Goal: Task Accomplishment & Management: Use online tool/utility

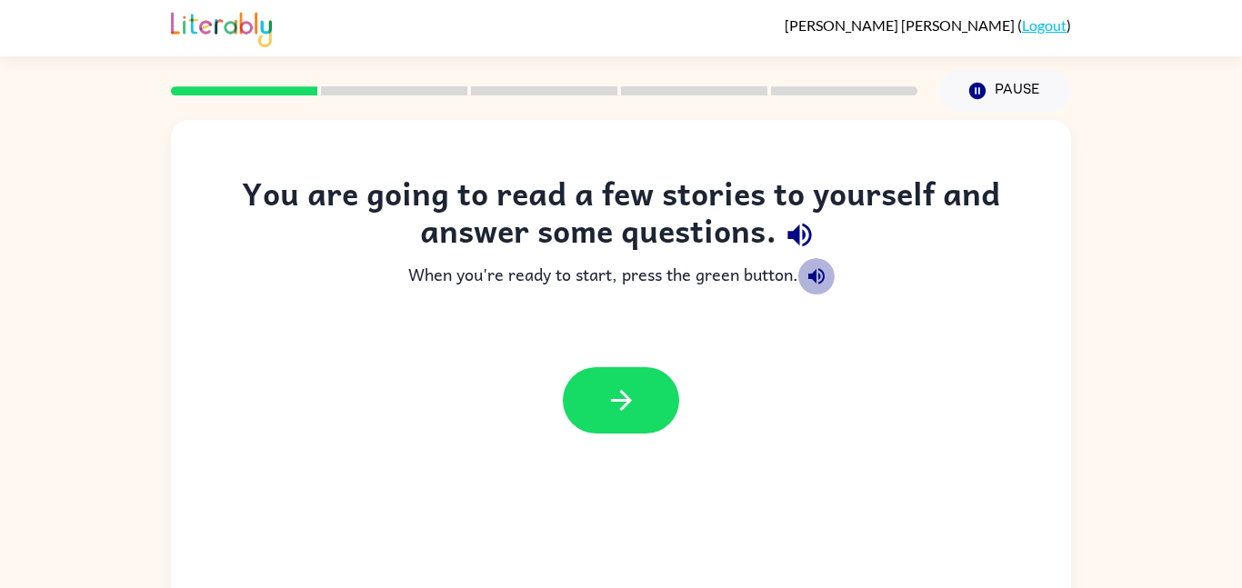
click at [816, 278] on icon "button" at bounding box center [816, 276] width 16 height 16
click at [620, 388] on icon "button" at bounding box center [622, 401] width 32 height 32
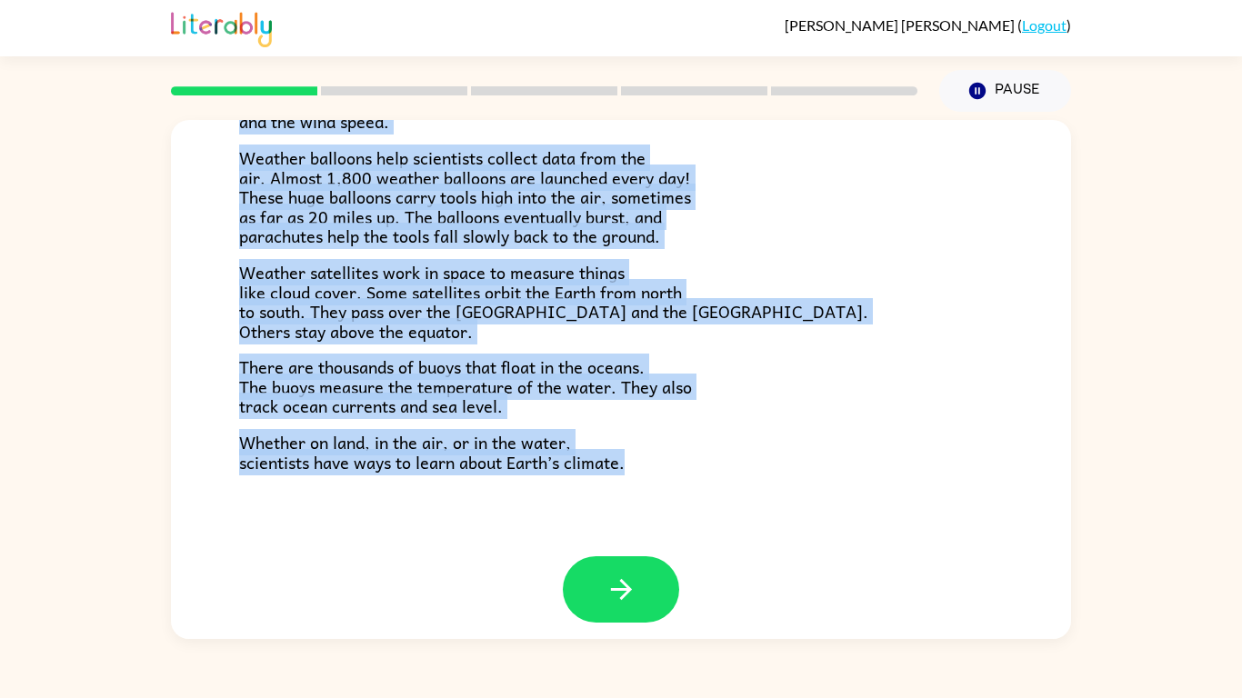
scroll to position [508, 0]
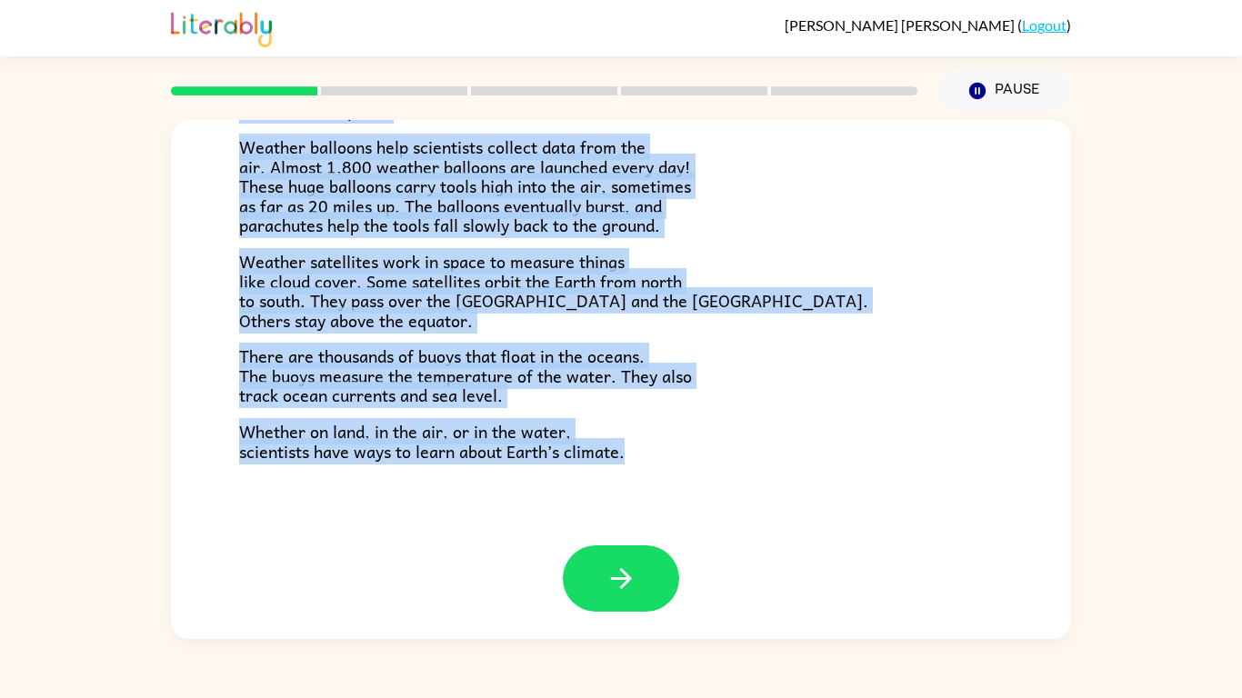
drag, startPoint x: 235, startPoint y: 269, endPoint x: 564, endPoint y: 662, distance: 512.6
click at [564, 588] on div "[PERSON_NAME] ( Logout ) Pause Pause Climate Climate is the average of the weat…" at bounding box center [621, 349] width 1242 height 698
click at [769, 339] on div "Climate is the average of the weather conditions over all four seasons. Some pl…" at bounding box center [621, 89] width 764 height 744
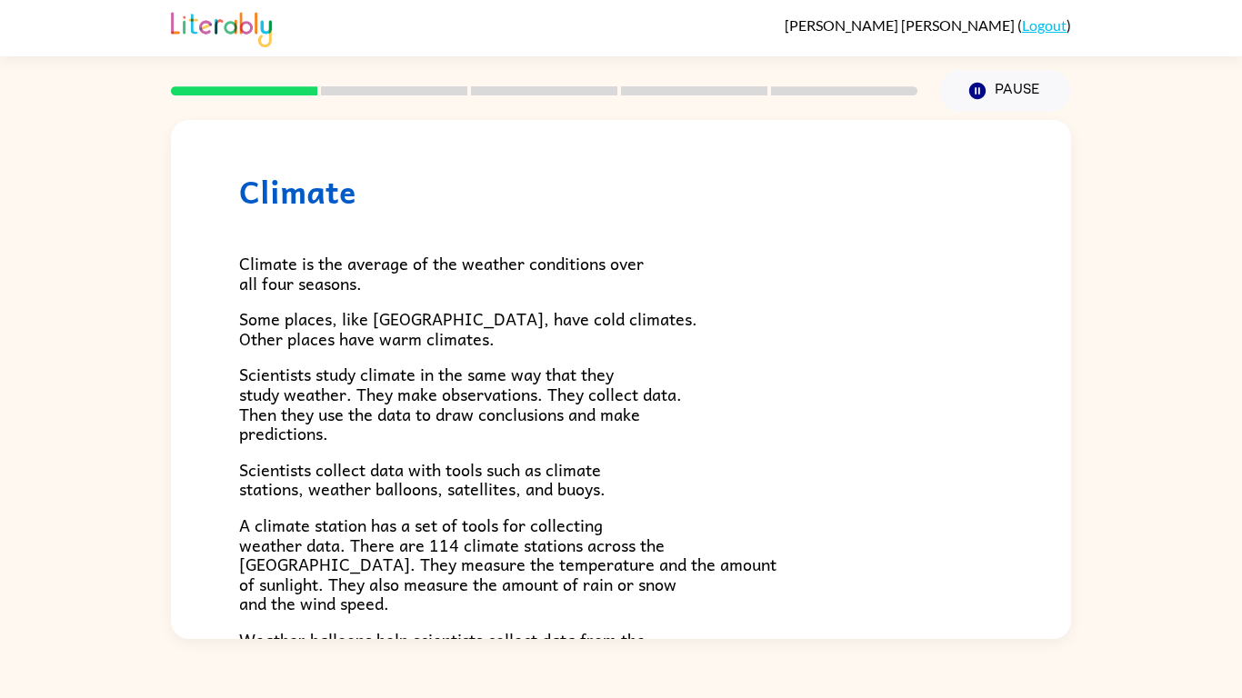
scroll to position [0, 0]
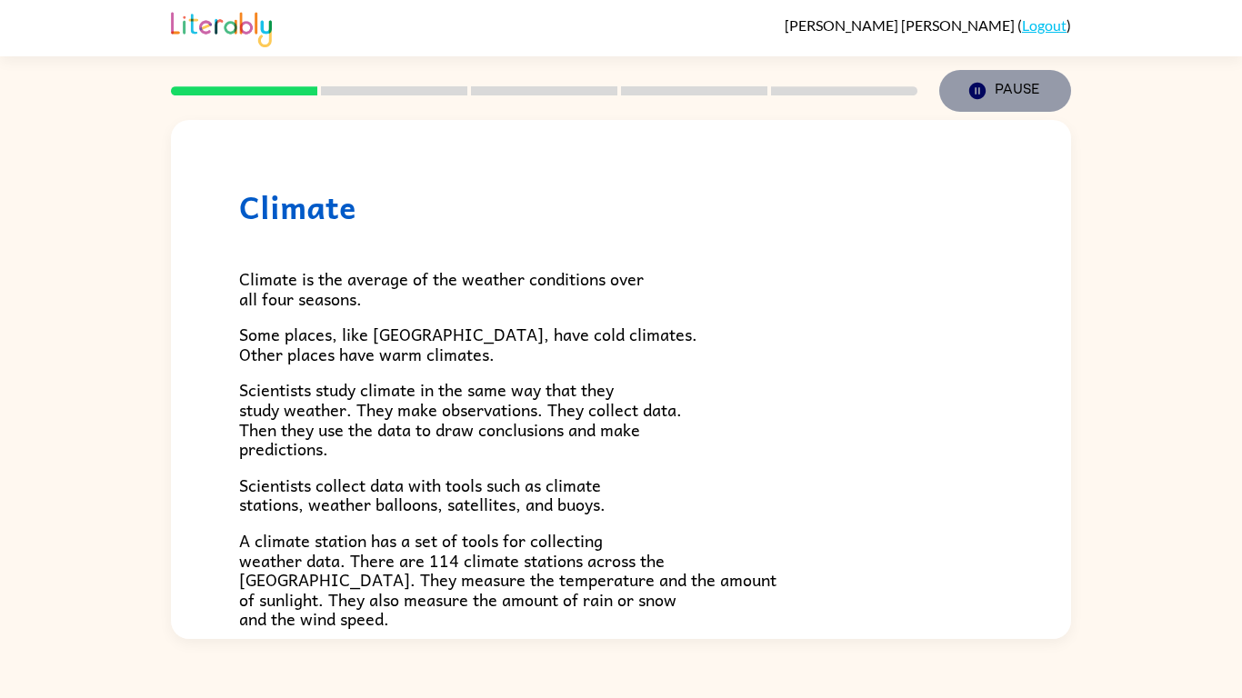
click at [984, 81] on icon "Pause" at bounding box center [978, 91] width 20 height 20
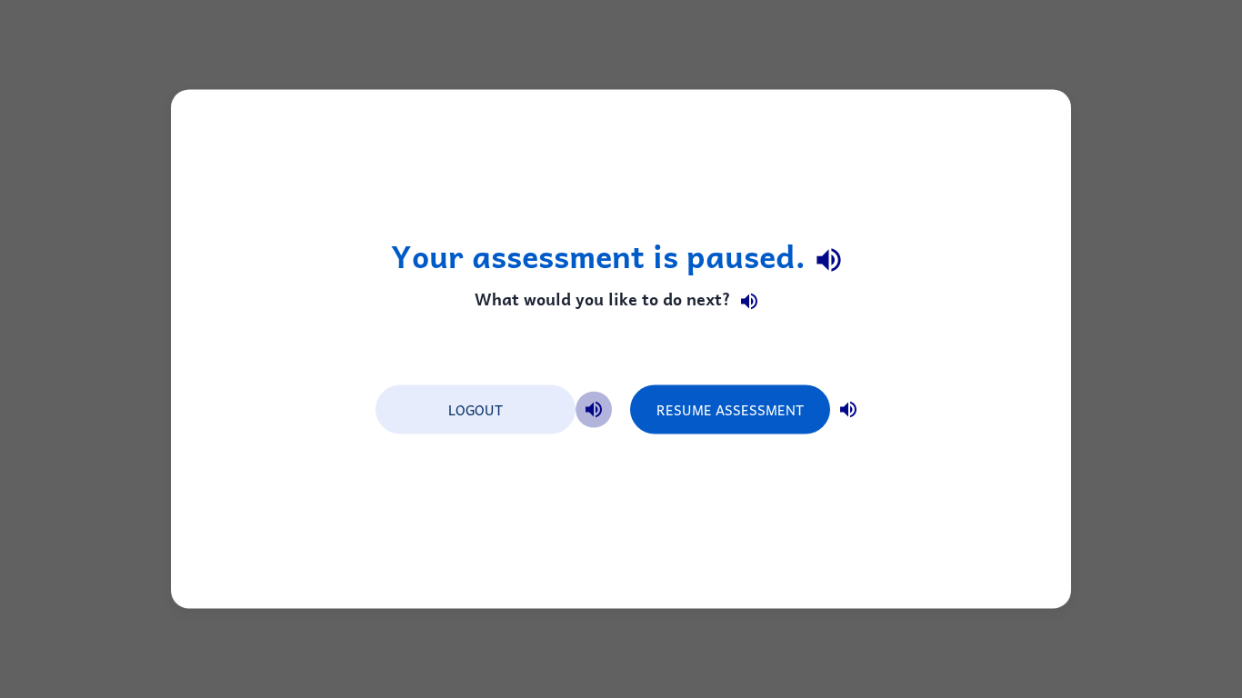
click at [599, 410] on icon "button" at bounding box center [594, 410] width 22 height 22
click at [827, 256] on icon "button" at bounding box center [829, 260] width 24 height 24
click at [466, 392] on button "Logout" at bounding box center [476, 410] width 200 height 49
